Goal: Information Seeking & Learning: Learn about a topic

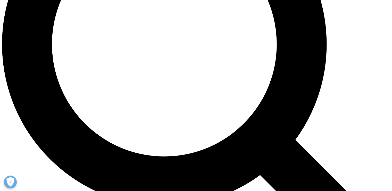
scroll to position [553, 0]
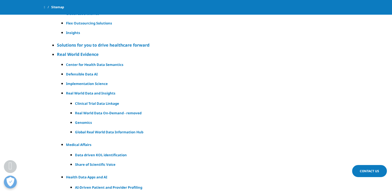
scroll to position [326, 0]
click at [118, 111] on h5 "Real World Data On-Demand - removed" at bounding box center [204, 114] width 258 height 6
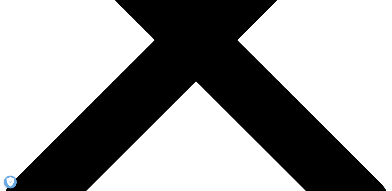
scroll to position [167, 0]
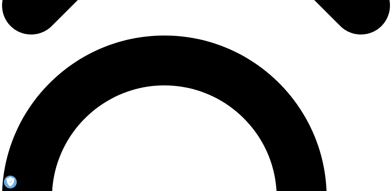
scroll to position [357, 0]
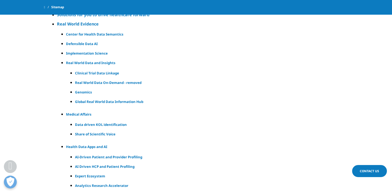
click at [99, 100] on h5 "Global Real World Data Information Hub" at bounding box center [204, 102] width 258 height 6
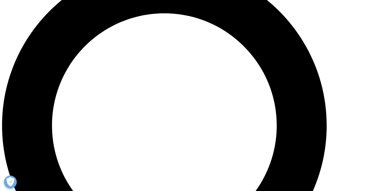
scroll to position [444, 0]
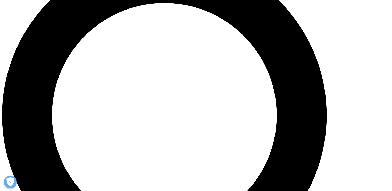
drag, startPoint x: 0, startPoint y: 0, endPoint x: 99, endPoint y: 100, distance: 140.3
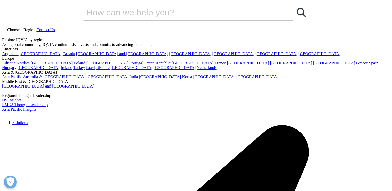
scroll to position [205, 304]
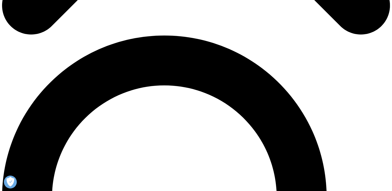
scroll to position [372, 0]
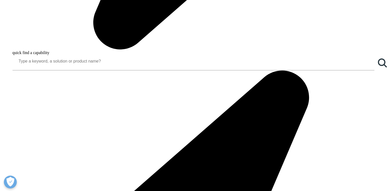
scroll to position [513, 0]
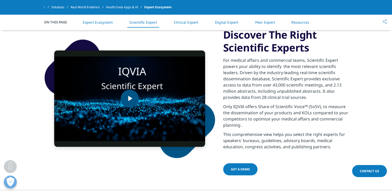
click at [130, 99] on span "Video Player" at bounding box center [130, 99] width 0 height 0
drag, startPoint x: 183, startPoint y: 35, endPoint x: 253, endPoint y: -26, distance: 93.1
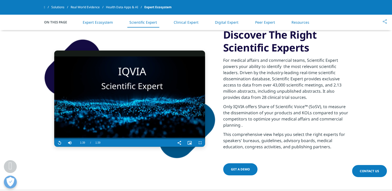
click at [180, 24] on link "Clinical Expert" at bounding box center [186, 22] width 25 height 5
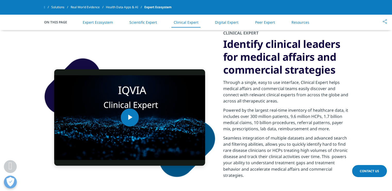
scroll to position [817, 0]
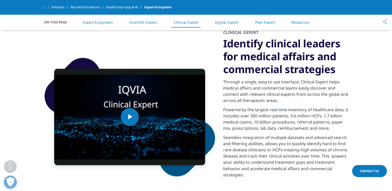
click at [58, 5] on link "Solutions" at bounding box center [60, 7] width 19 height 9
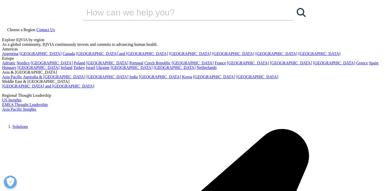
drag, startPoint x: 172, startPoint y: 35, endPoint x: 278, endPoint y: 99, distance: 124.0
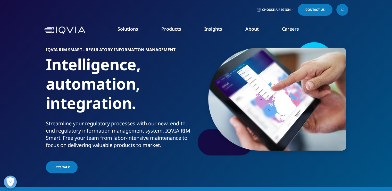
click at [330, 88] on img at bounding box center [277, 99] width 138 height 103
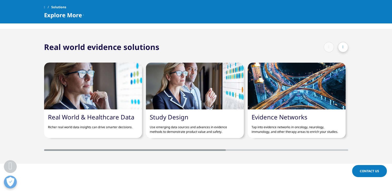
scroll to position [491, 0]
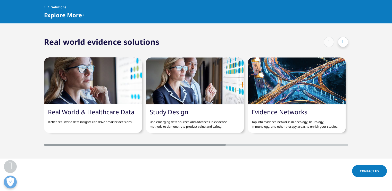
click at [109, 95] on div at bounding box center [93, 81] width 98 height 47
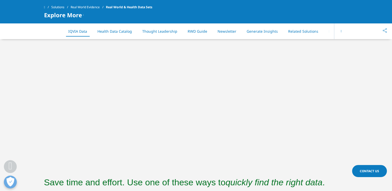
scroll to position [221, 0]
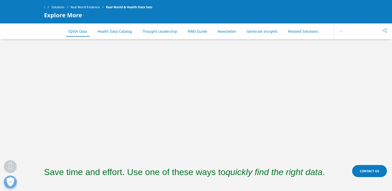
click at [354, 73] on div at bounding box center [196, 66] width 392 height 181
click at [379, 97] on div at bounding box center [196, 66] width 392 height 181
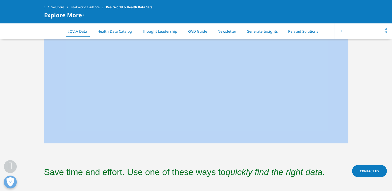
click at [379, 97] on div at bounding box center [196, 66] width 392 height 181
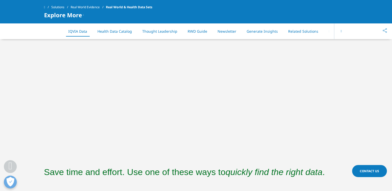
click at [327, 160] on section "Save time and effort. Use one of these ways to quickly find the right data ." at bounding box center [196, 174] width 392 height 37
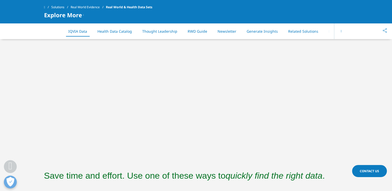
scroll to position [0, 0]
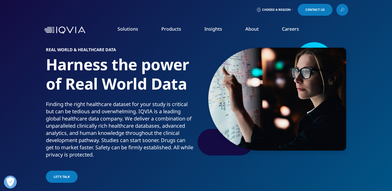
click at [342, 11] on icon at bounding box center [342, 11] width 2 height 2
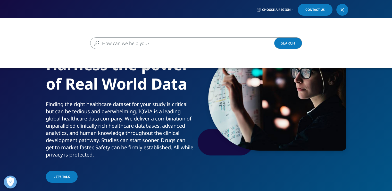
click at [186, 42] on input "Search" at bounding box center [188, 43] width 197 height 12
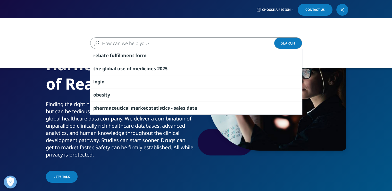
paste input "• Extended medical, technical, analytical expertise to leverage secondary data"
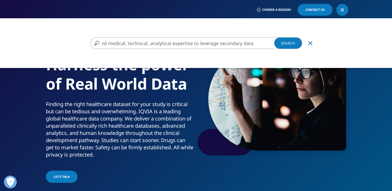
type input "• Extended medical, technical, analytical expertise to leverage secondary data"
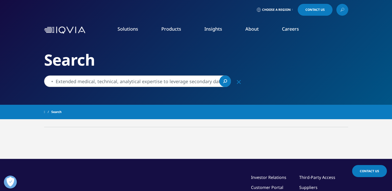
click at [186, 42] on li "Products CLINICAL PRODUCTS Planning Suite Grant Plan Site Suite Clinical Trial …" at bounding box center [171, 34] width 43 height 17
click at [307, 82] on link "Expert Ecosystem​" at bounding box center [344, 84] width 91 height 6
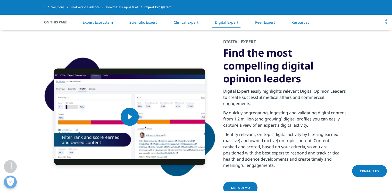
scroll to position [1142, 0]
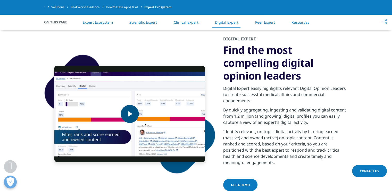
click at [130, 114] on span "Video Player" at bounding box center [130, 114] width 0 height 0
